Goal: Register for event/course

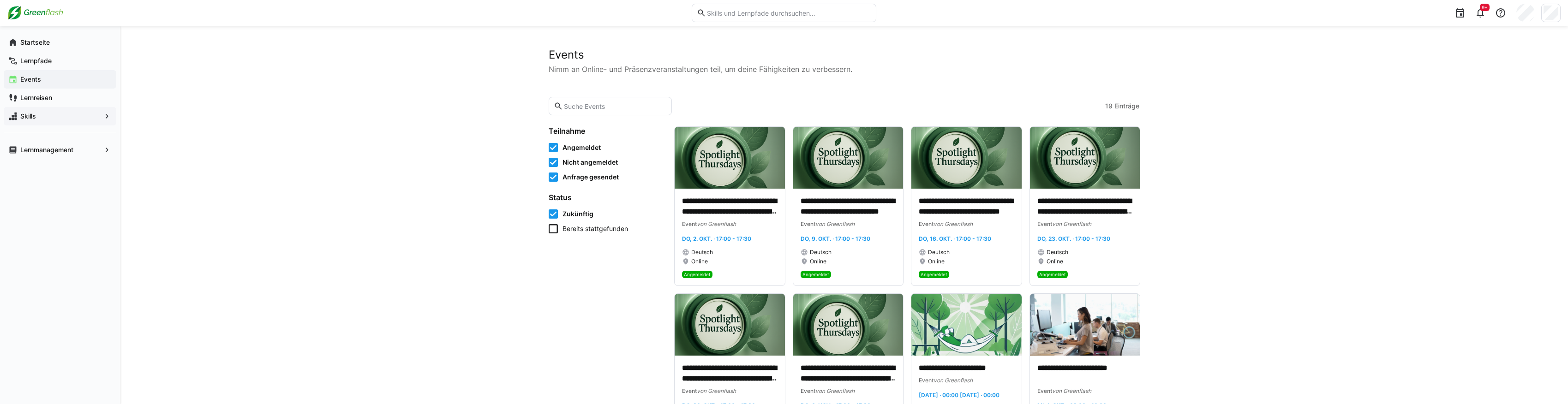
click at [48, 115] on span "Skills" at bounding box center [60, 116] width 82 height 10
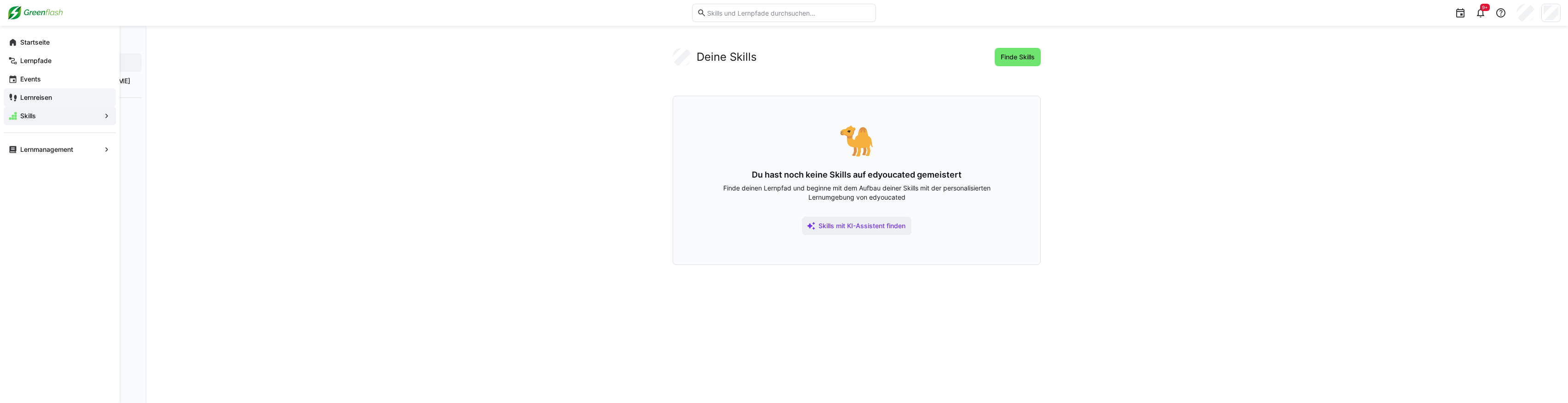
click at [63, 95] on span "Lernreisen" at bounding box center [66, 98] width 93 height 10
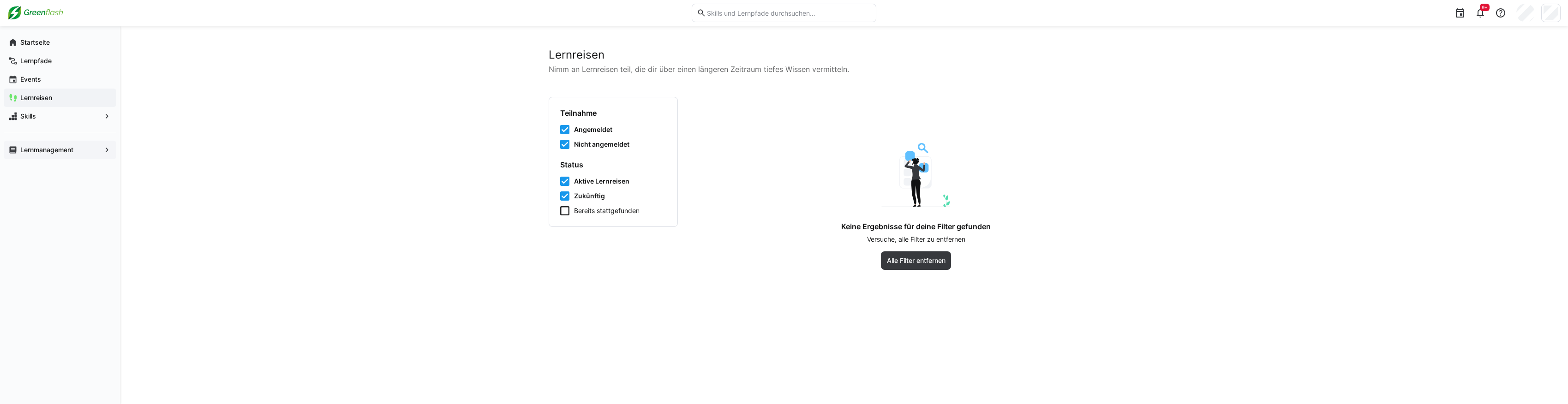
click at [59, 154] on div "Lernmanagement" at bounding box center [60, 150] width 112 height 18
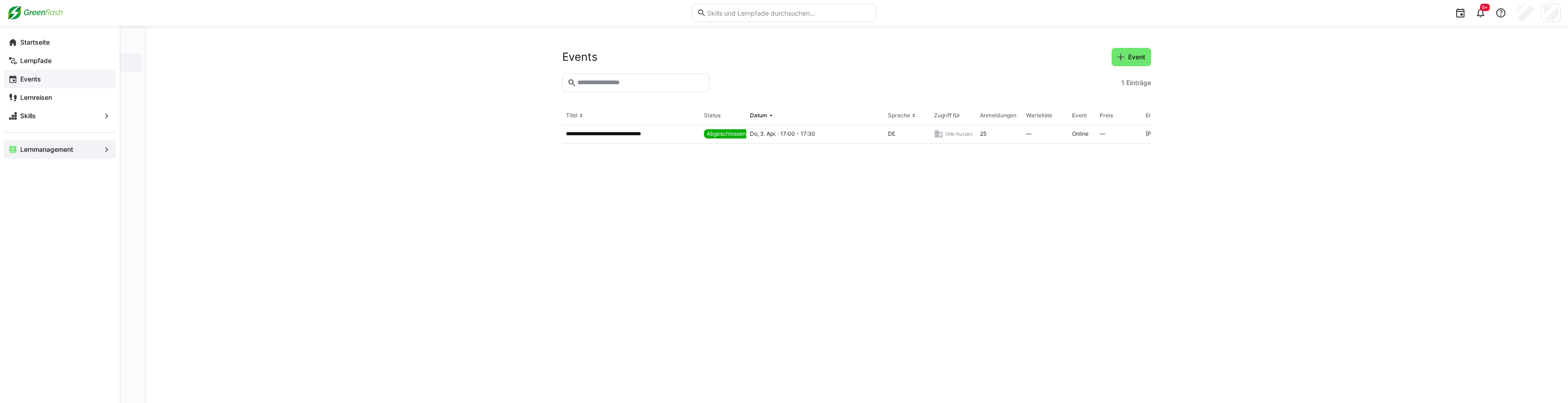
click at [53, 81] on span "Events" at bounding box center [66, 79] width 93 height 10
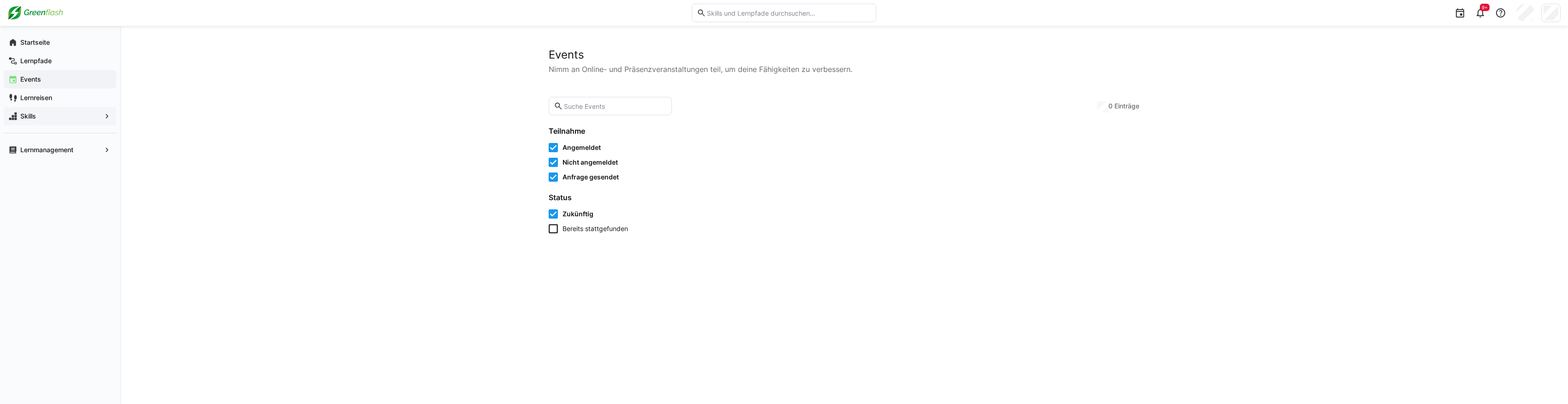
click at [50, 122] on div "Skills" at bounding box center [60, 116] width 112 height 18
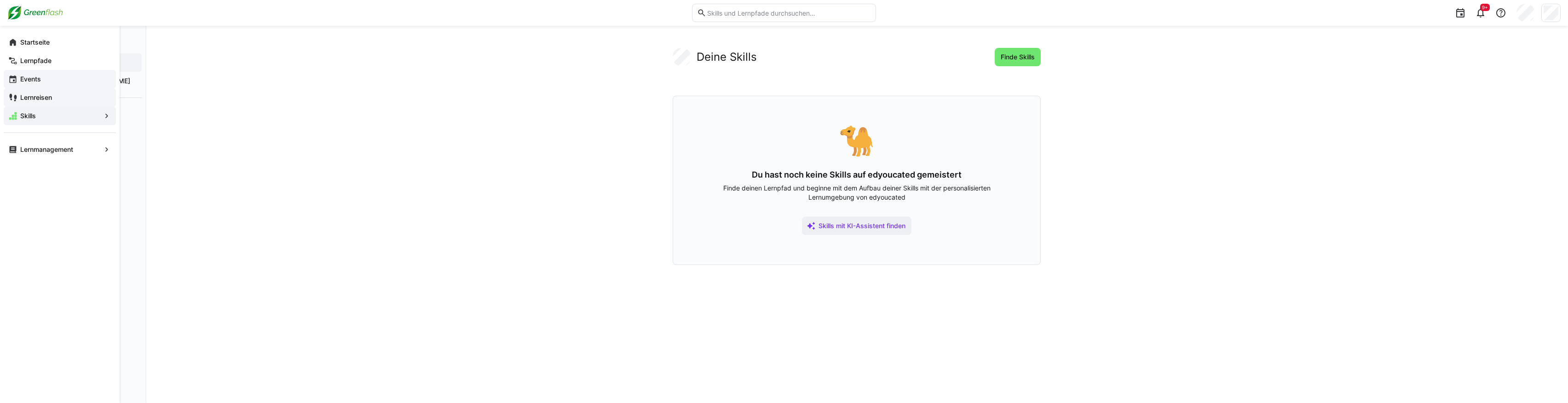
click at [45, 91] on div "Lernreisen" at bounding box center [60, 97] width 112 height 18
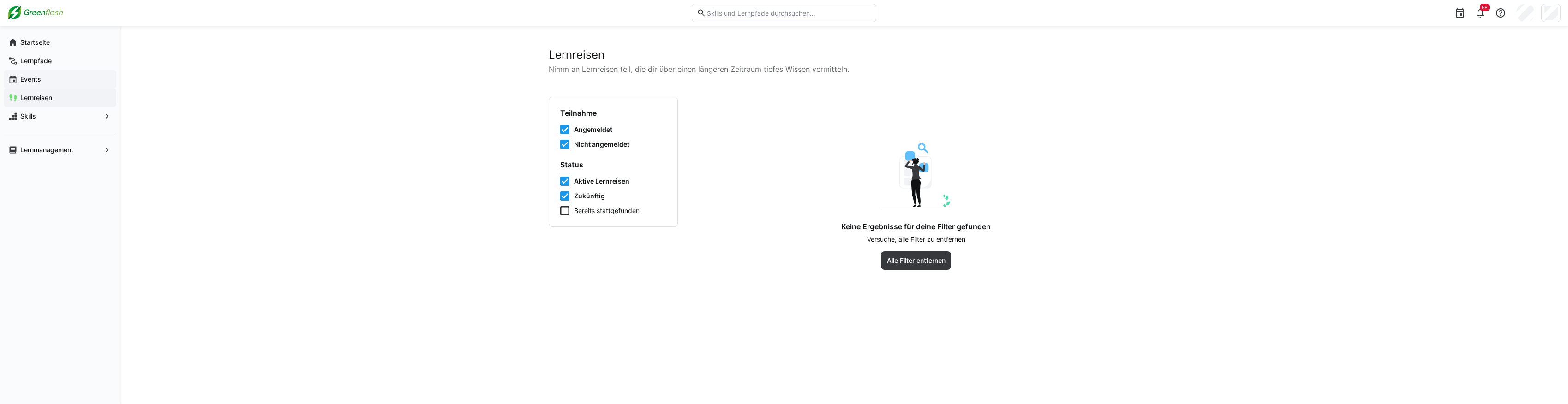
click at [47, 91] on div "Lernreisen" at bounding box center [60, 97] width 112 height 18
click at [0, 0] on app-navigation-label "Lernpfade" at bounding box center [0, 0] width 0 height 0
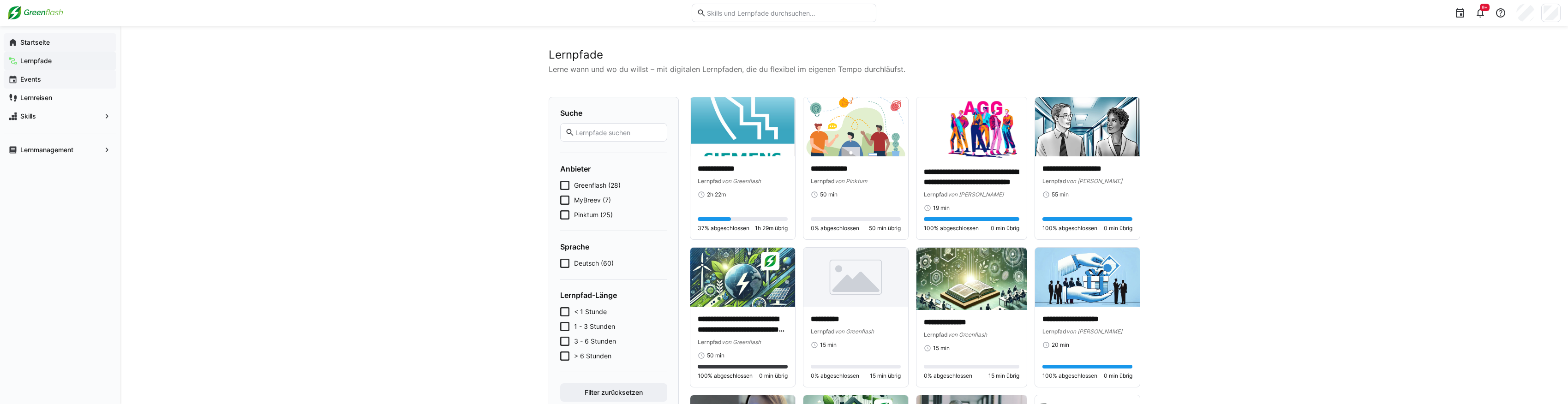
click at [43, 46] on span "Startseite" at bounding box center [66, 42] width 93 height 10
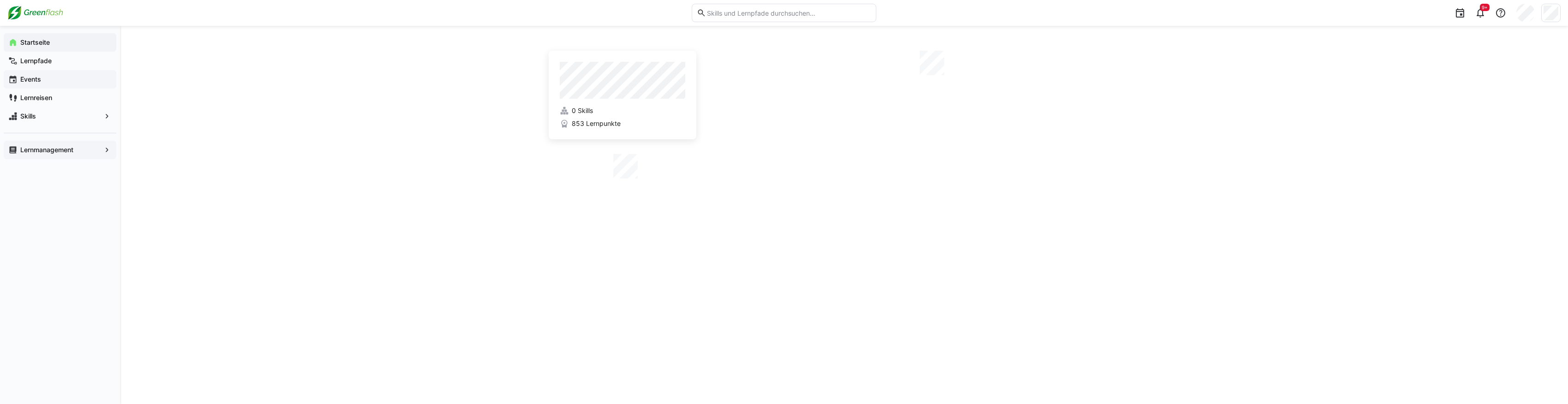
click at [0, 0] on app-navigation-label "Lernmanagement" at bounding box center [0, 0] width 0 height 0
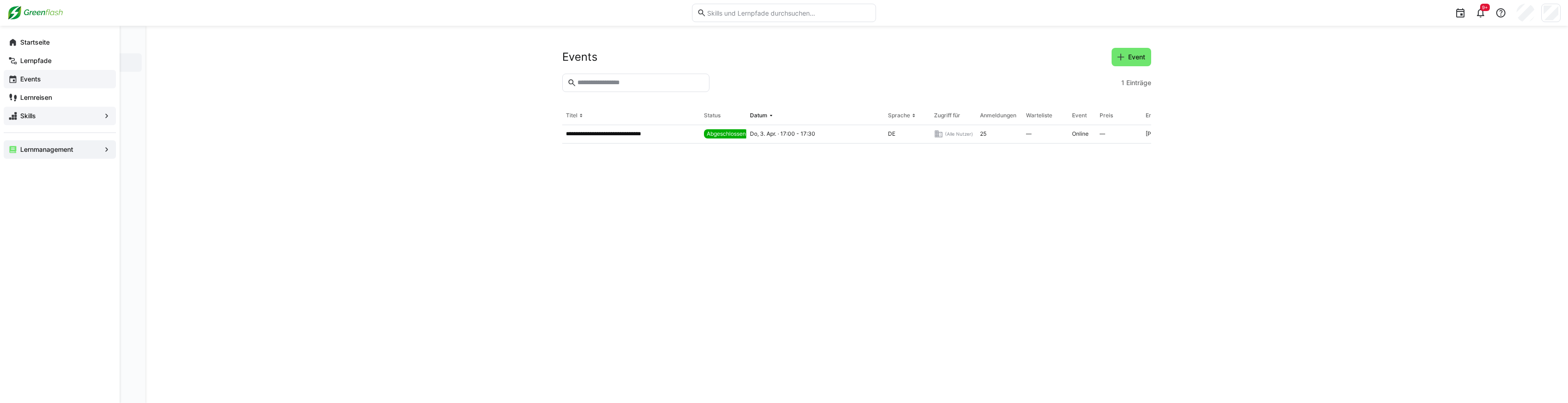
click at [0, 0] on app-navigation-label "Skills" at bounding box center [0, 0] width 0 height 0
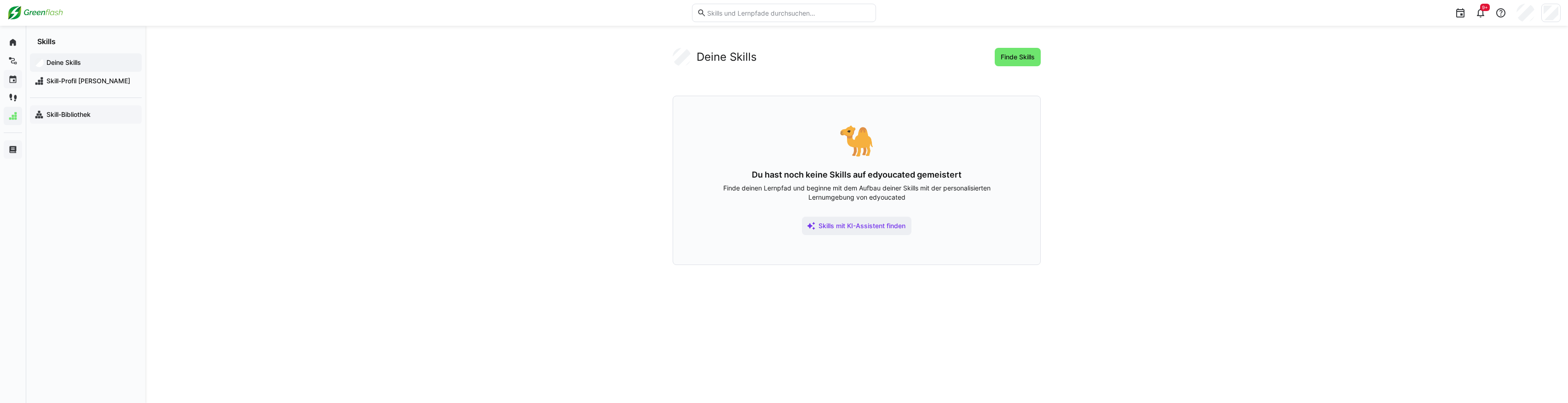
click at [75, 118] on span "Skill-Bibliothek" at bounding box center [90, 115] width 92 height 10
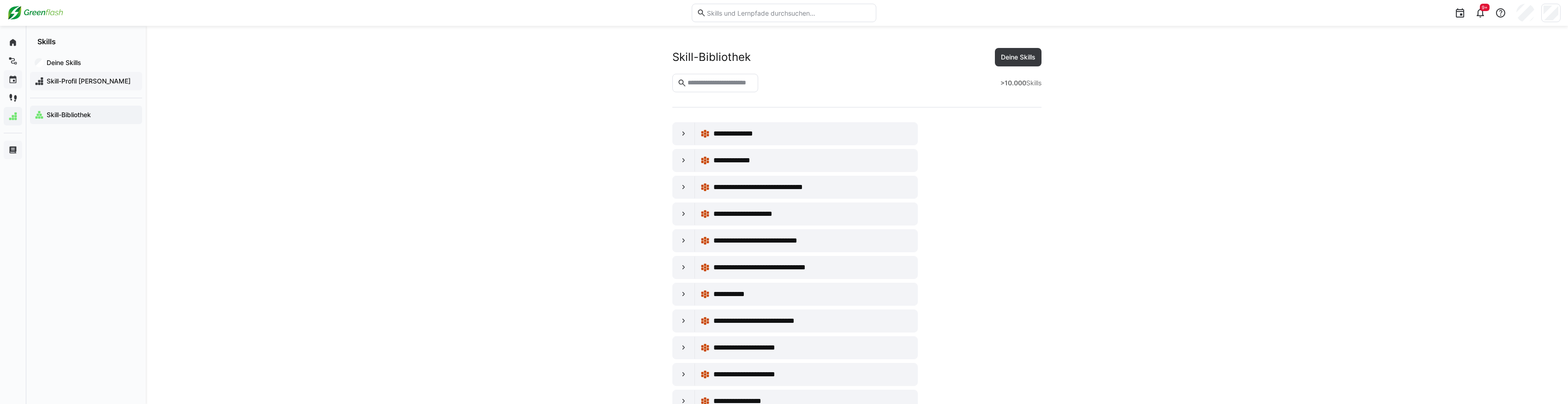
click at [87, 80] on span "Skill-Profil [PERSON_NAME]" at bounding box center [91, 82] width 92 height 10
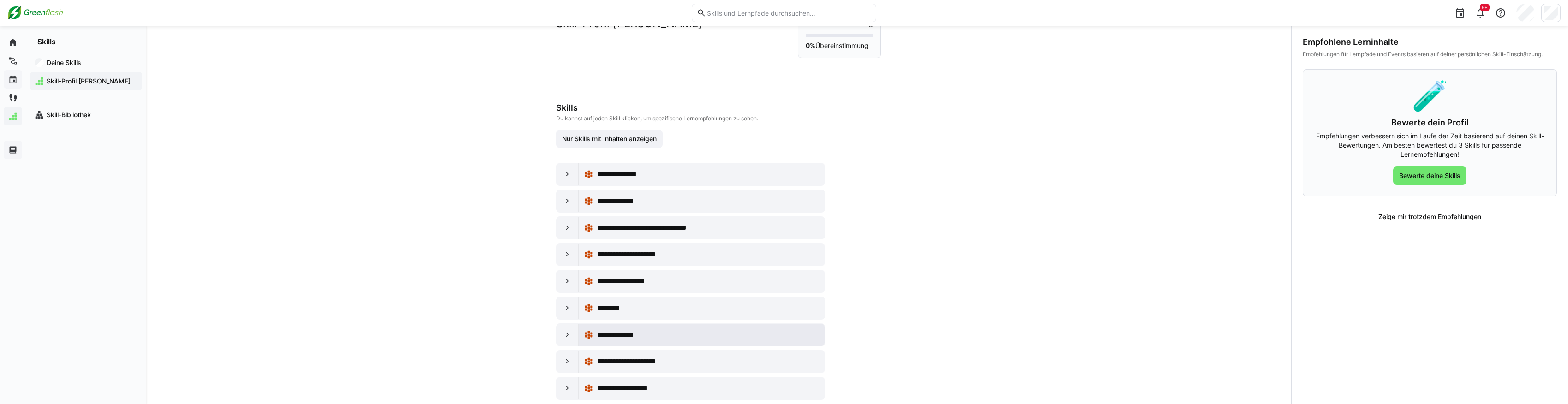
scroll to position [78, 0]
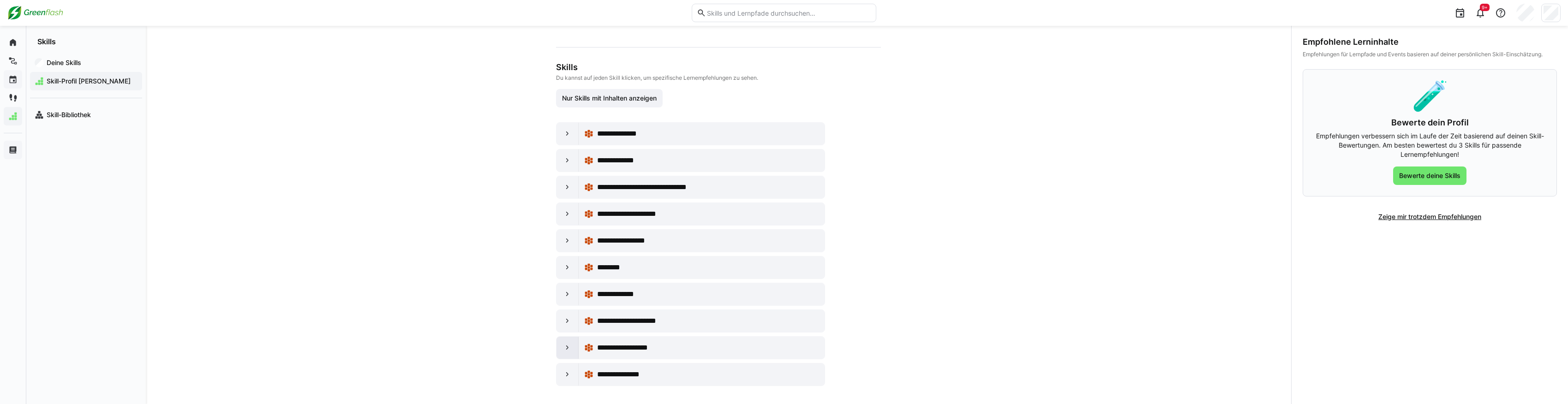
click at [565, 343] on eds-icon at bounding box center [568, 348] width 10 height 10
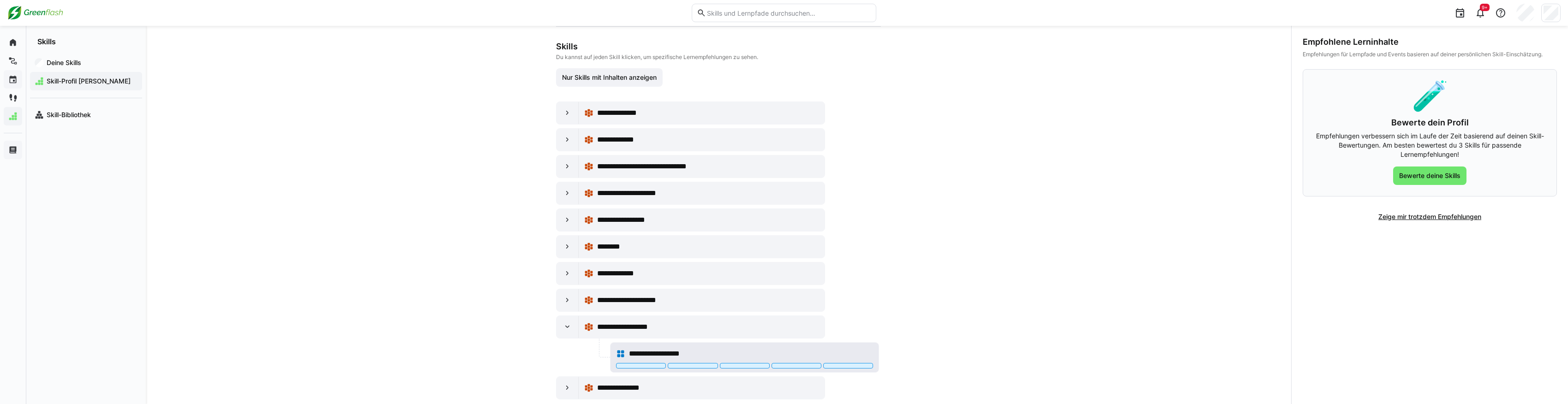
scroll to position [108, 0]
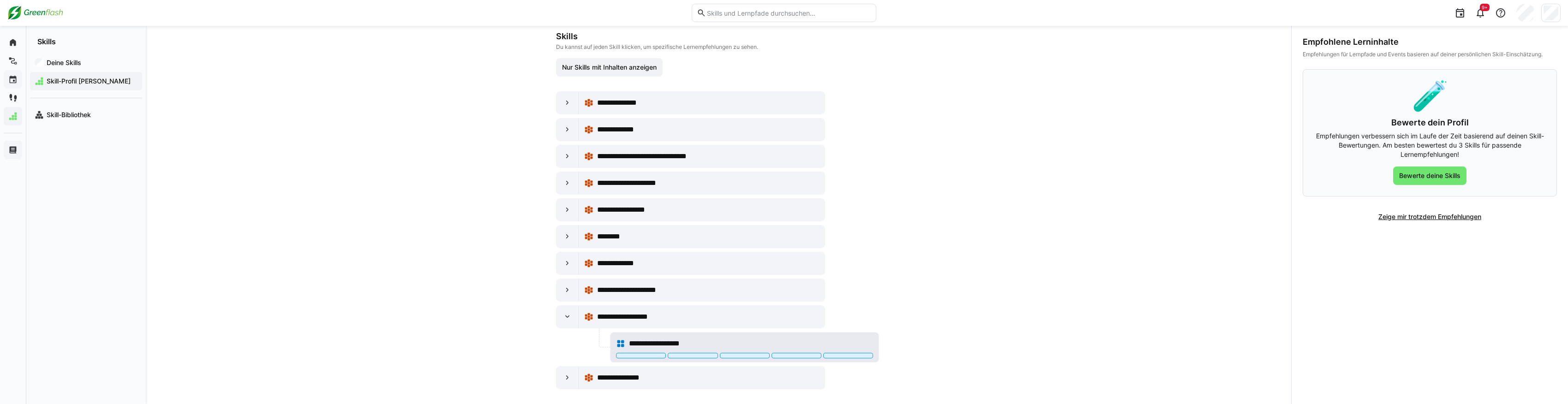
click at [739, 338] on div "**********" at bounding box center [751, 344] width 244 height 11
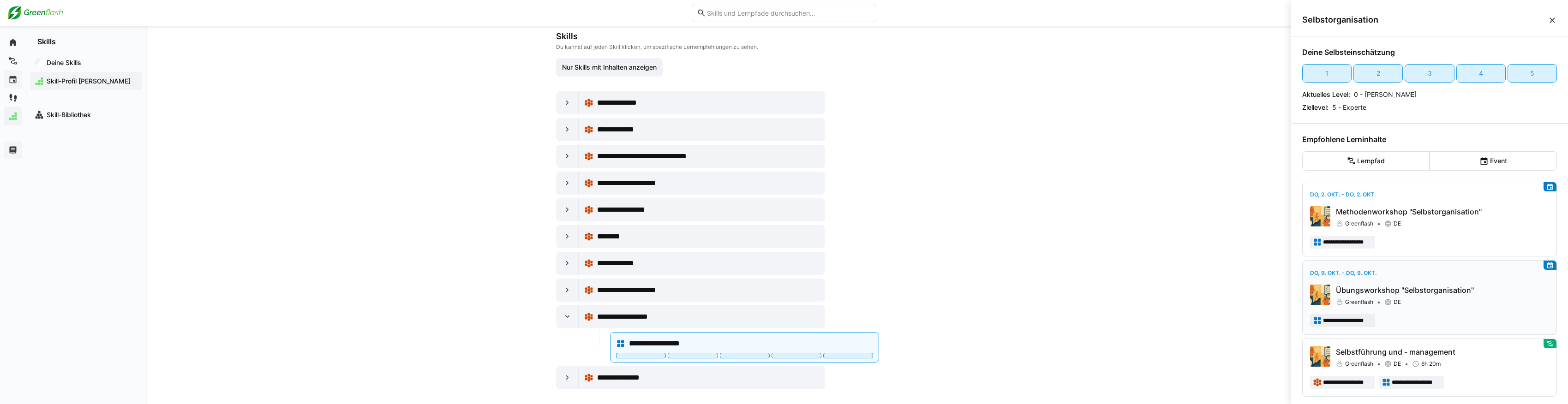
scroll to position [6, 0]
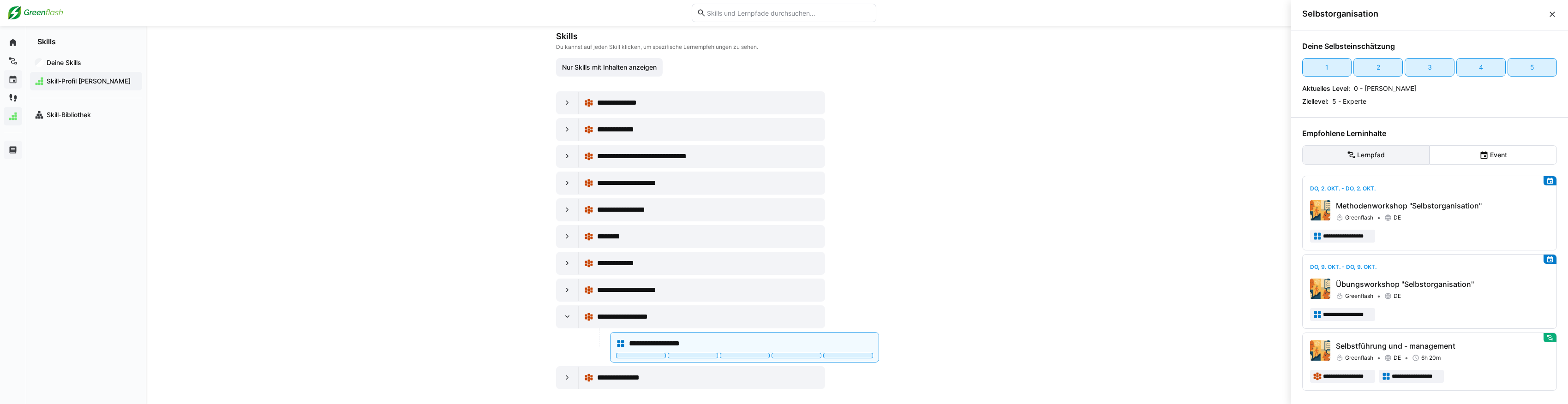
click at [1401, 158] on eds-button-option "Lernpfad" at bounding box center [1366, 155] width 128 height 19
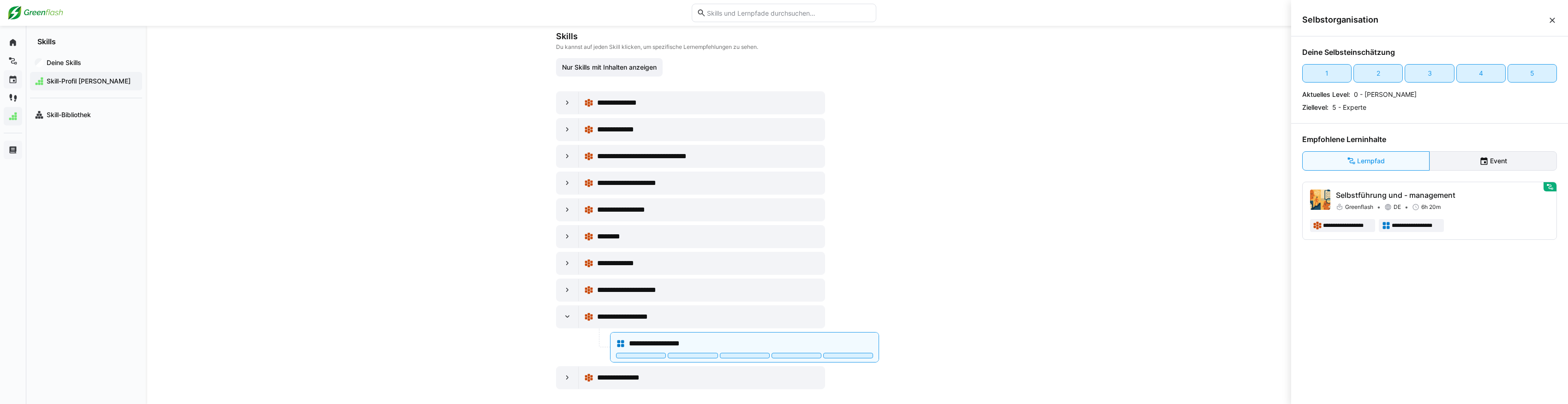
click at [1497, 160] on eds-button-option "Event" at bounding box center [1493, 161] width 128 height 19
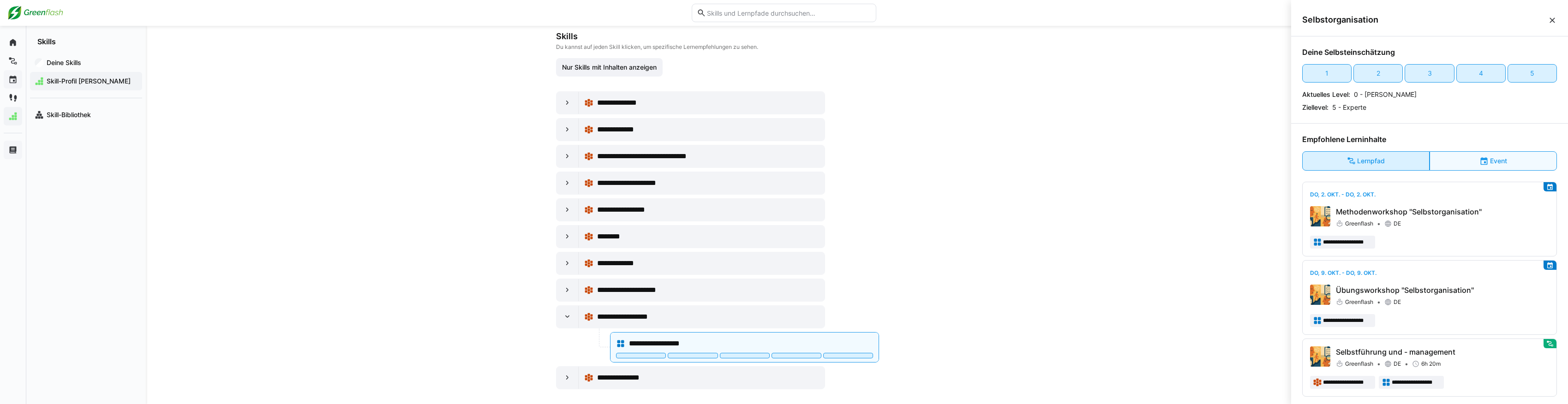
click at [1393, 167] on eds-button-option "Lernpfad" at bounding box center [1366, 161] width 128 height 19
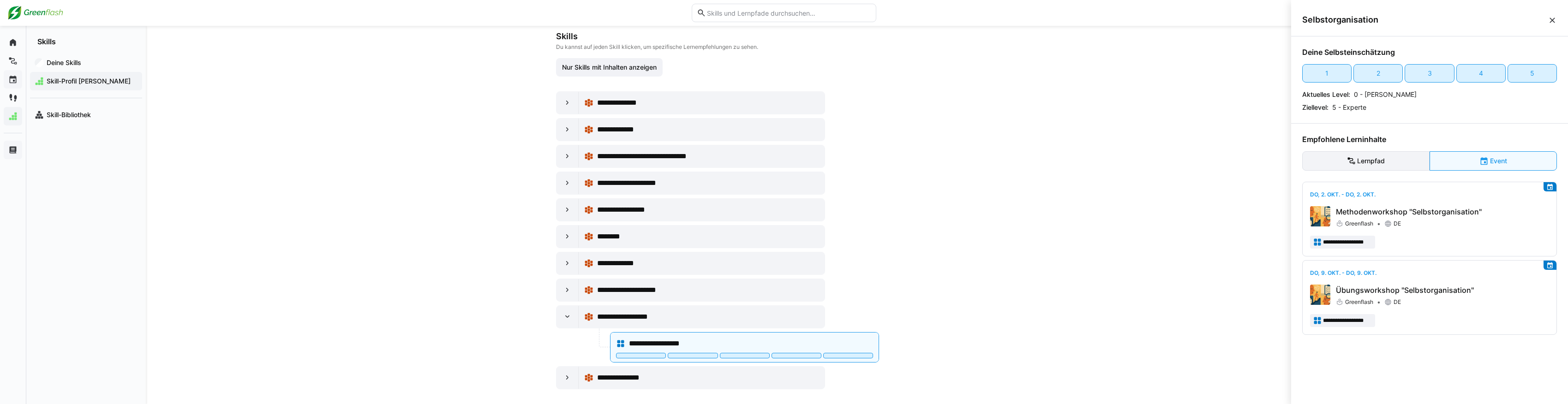
click at [1400, 156] on eds-button-option "Lernpfad" at bounding box center [1366, 161] width 128 height 19
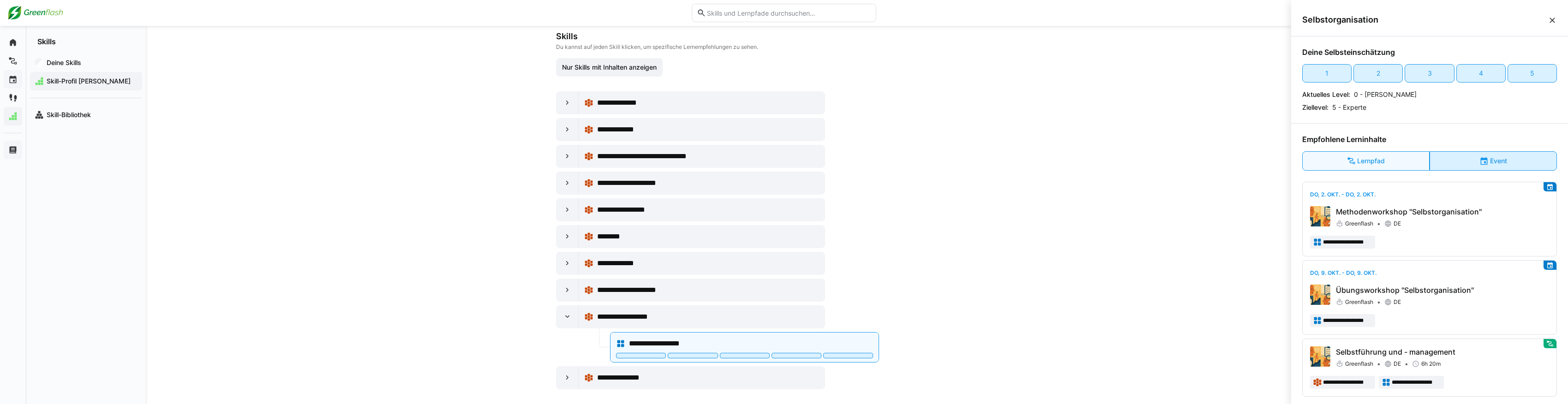
click at [1435, 164] on eds-button-option "Event" at bounding box center [1493, 161] width 128 height 19
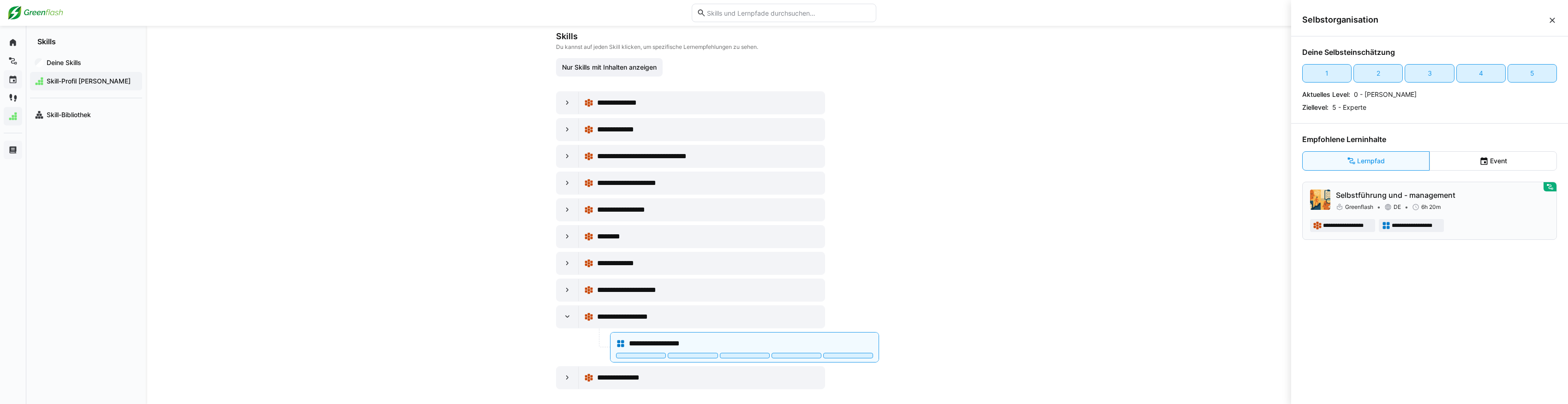
click at [1480, 214] on div "**********" at bounding box center [1430, 211] width 239 height 42
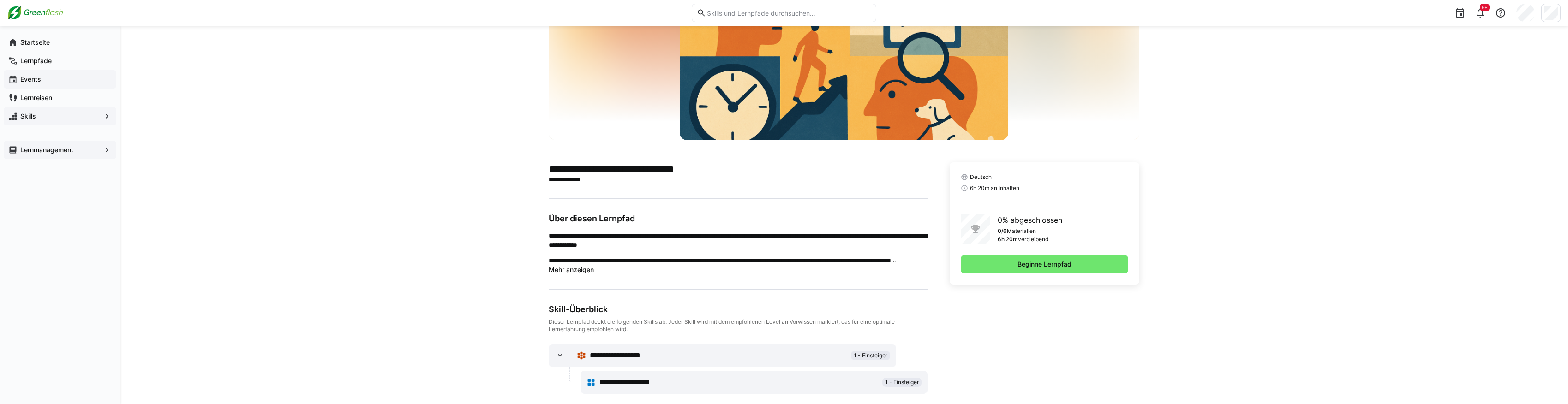
scroll to position [103, 0]
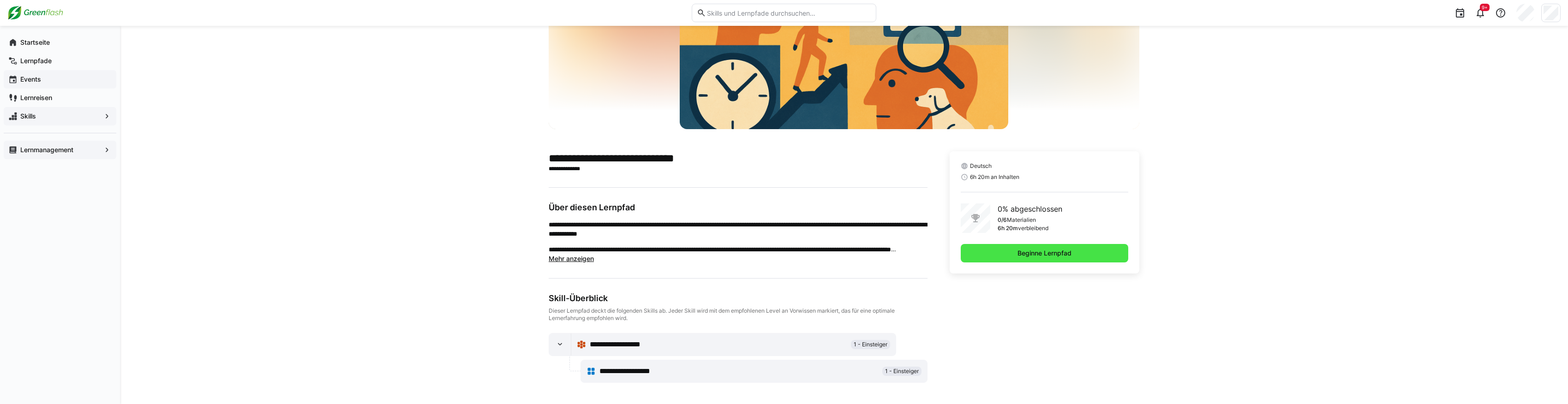
click at [1009, 257] on span "Beginne Lernpfad" at bounding box center [1044, 252] width 168 height 18
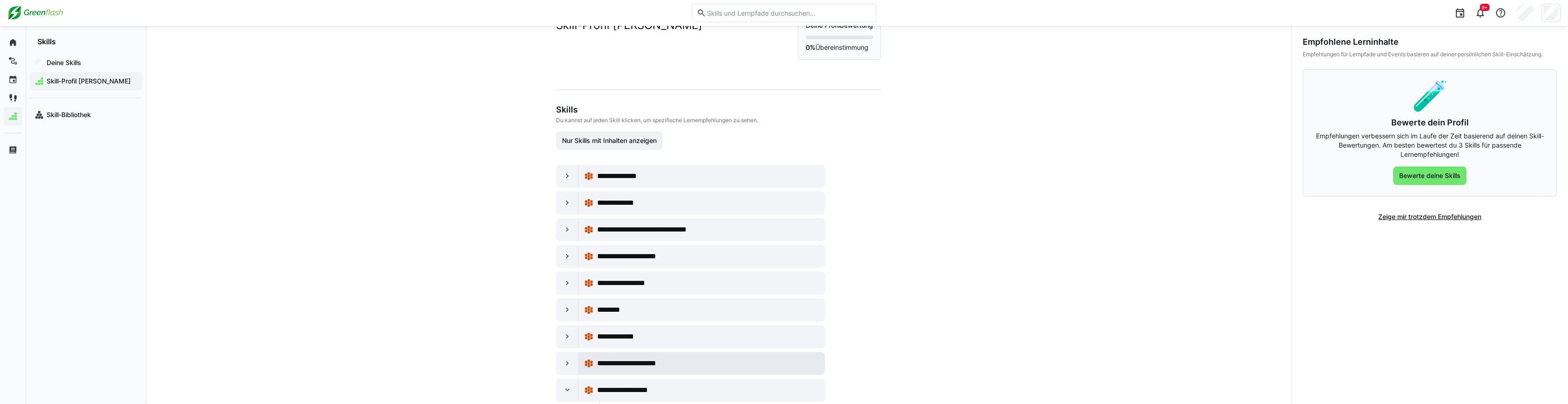
scroll to position [111, 0]
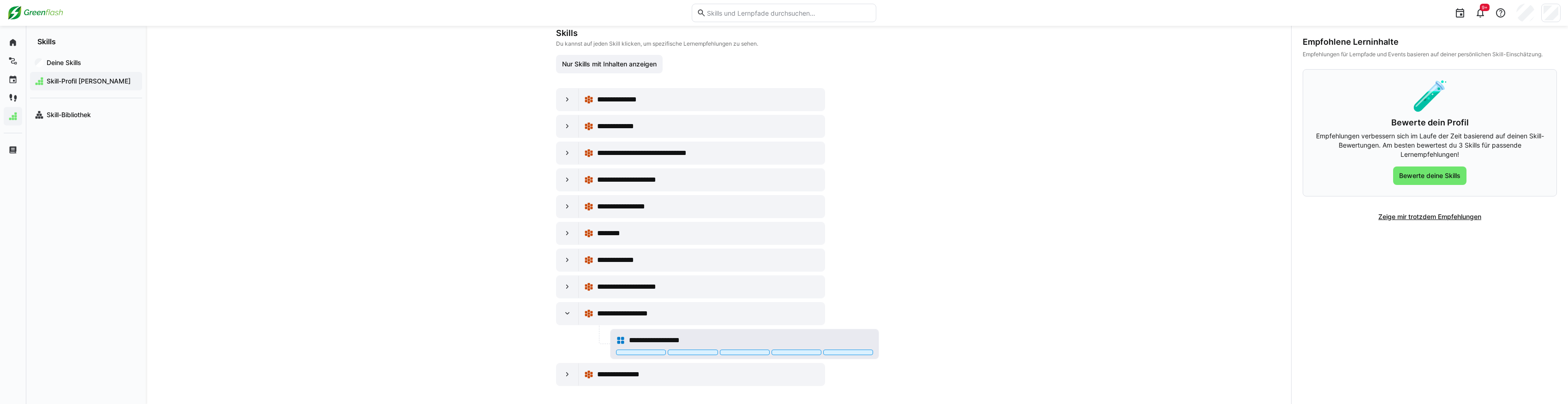
click at [846, 335] on div "**********" at bounding box center [751, 341] width 244 height 11
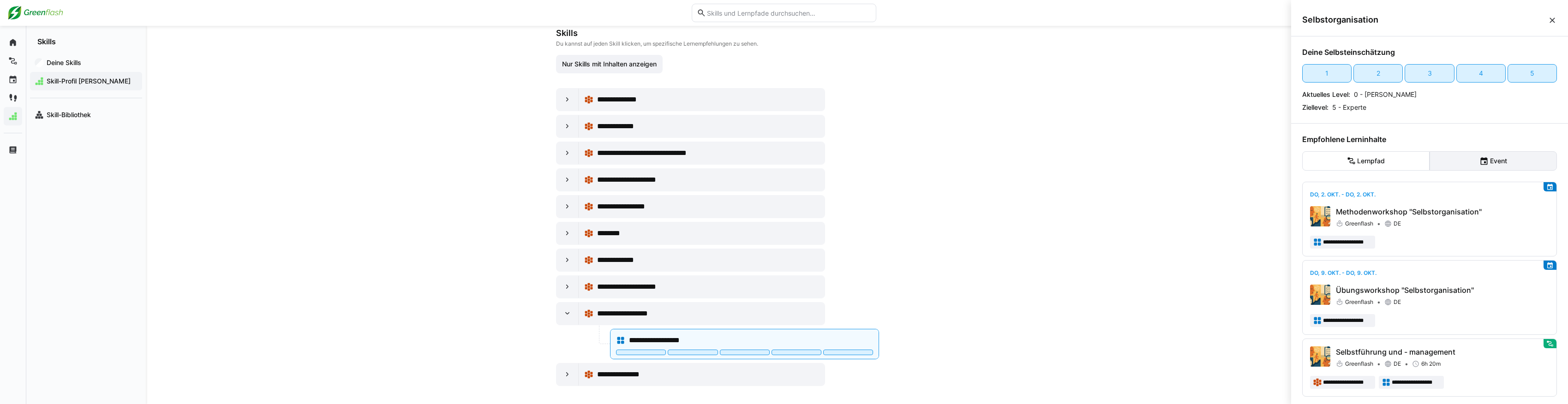
click at [1457, 167] on eds-button-option "Event" at bounding box center [1493, 161] width 128 height 19
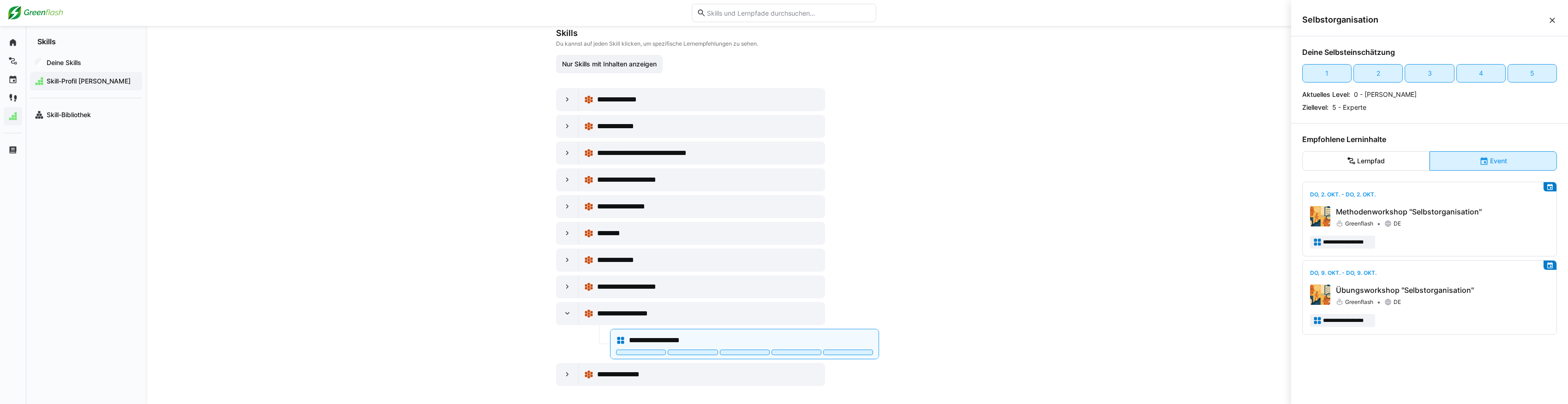
click at [1457, 167] on eds-button-option "Event" at bounding box center [1493, 161] width 128 height 19
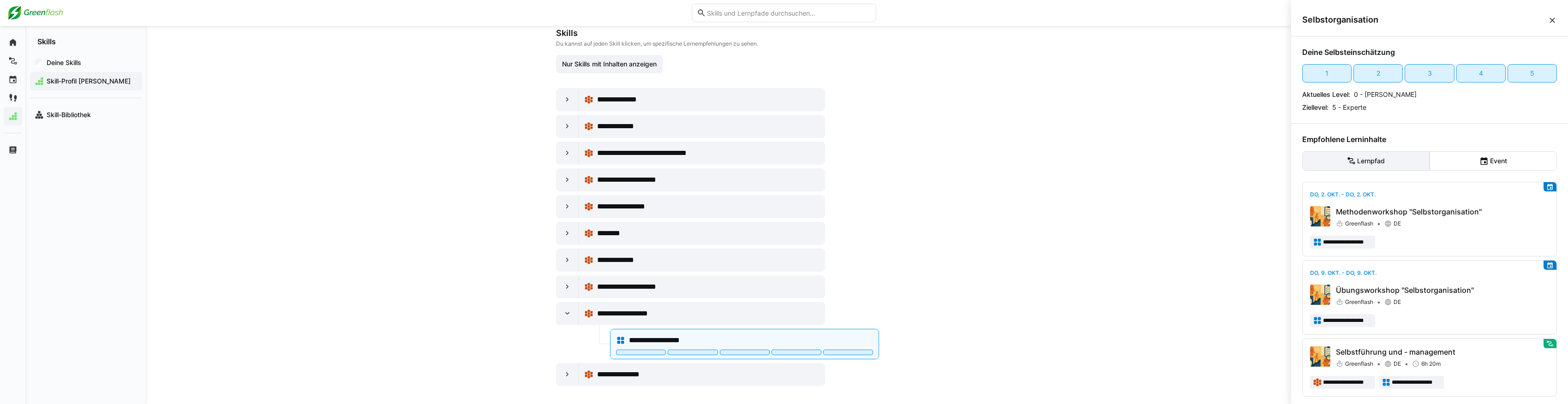
click at [1388, 160] on eds-button-option "Lernpfad" at bounding box center [1366, 161] width 128 height 19
